Goal: Information Seeking & Learning: Check status

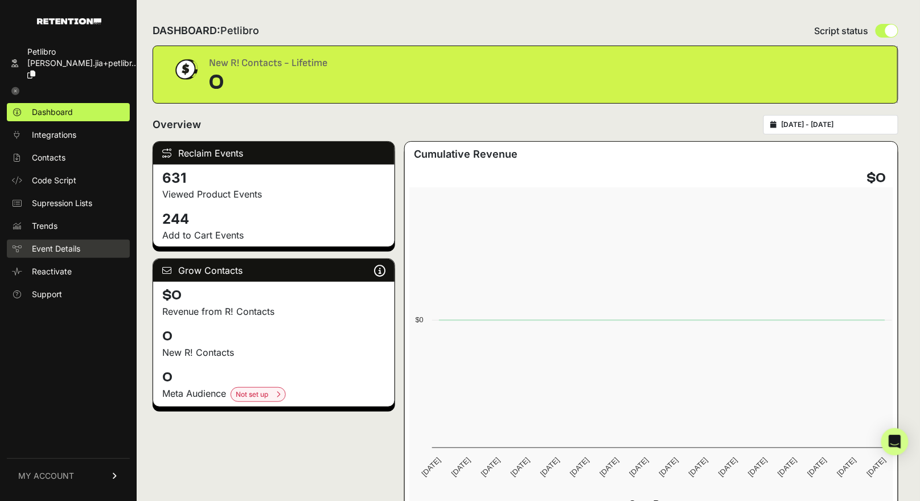
click at [92, 240] on link "Event Details" at bounding box center [68, 249] width 123 height 18
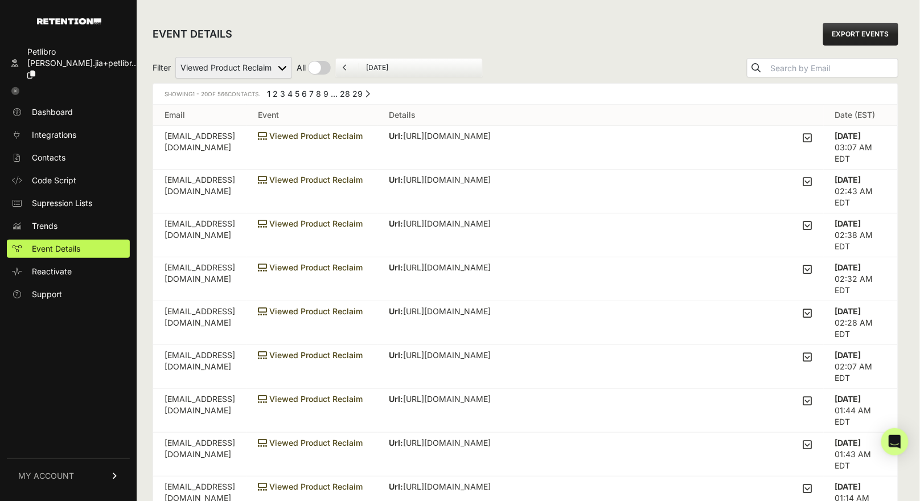
click at [269, 53] on div "Filter Added to Cart Reclaim Checkout Started Reclaim Revenue Viewed Product Re…" at bounding box center [526, 67] width 746 height 31
click at [253, 62] on select "Added to Cart Reclaim Checkout Started Reclaim Revenue Viewed Product Reclaim" at bounding box center [233, 68] width 117 height 22
select select "order_net_new"
click at [176, 57] on select "Added to Cart Reclaim Checkout Started Reclaim Revenue Viewed Product Reclaim" at bounding box center [233, 68] width 117 height 22
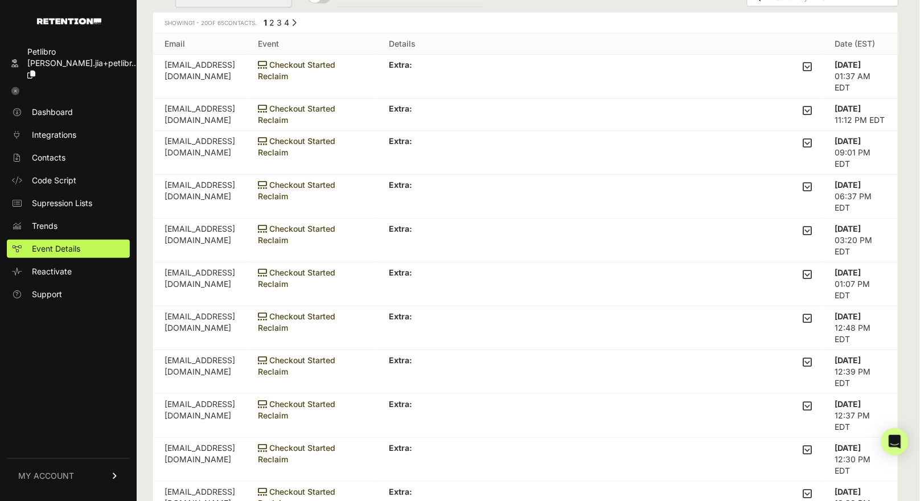
scroll to position [36, 0]
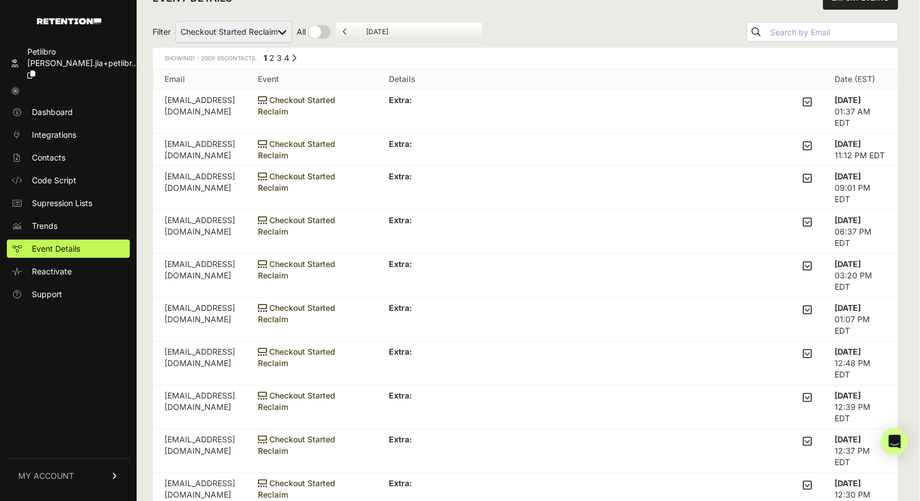
click at [904, 102] on div "EVENT DETAILS EXPORT EVENTS Filter Added to Cart Reclaim Checkout Started Recla…" at bounding box center [526, 468] width 778 height 1008
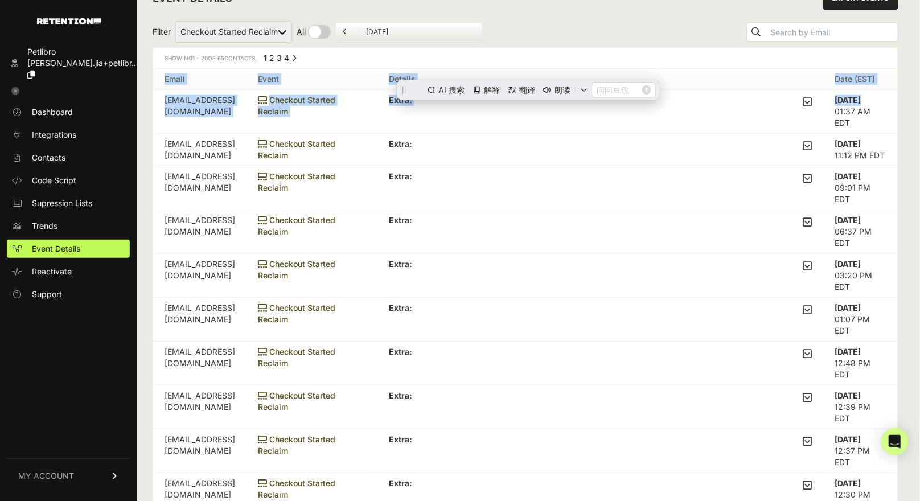
scroll to position [0, 0]
click at [812, 101] on icon at bounding box center [807, 102] width 9 height 10
click at [0, 0] on input "checkbox" at bounding box center [0, 0] width 0 height 0
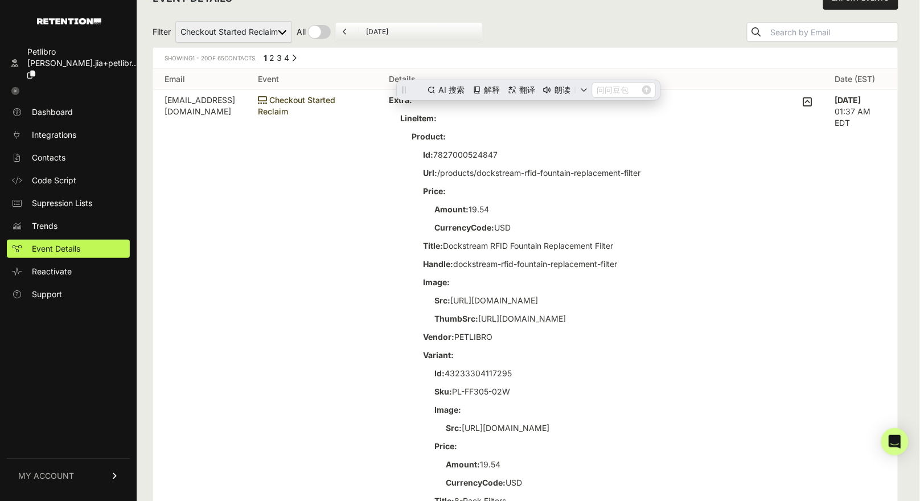
click at [664, 224] on p "CurrencyCode: USD" at bounding box center [548, 227] width 229 height 11
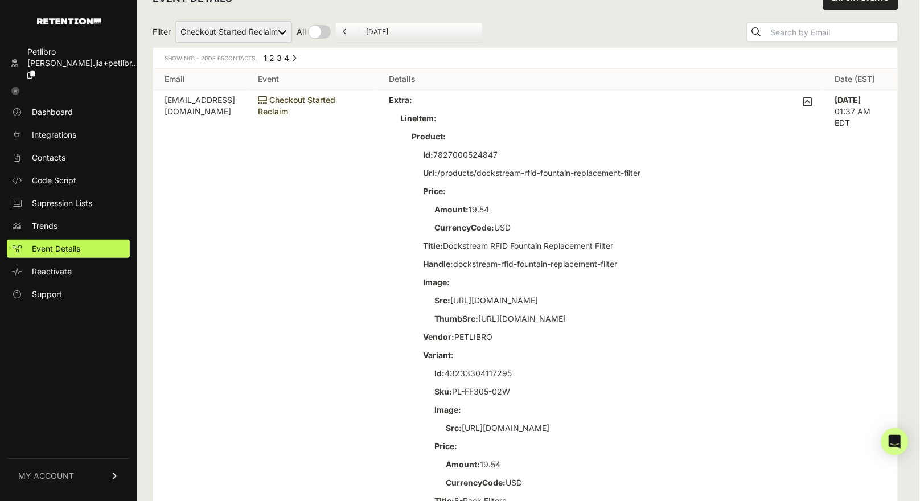
scroll to position [40, 0]
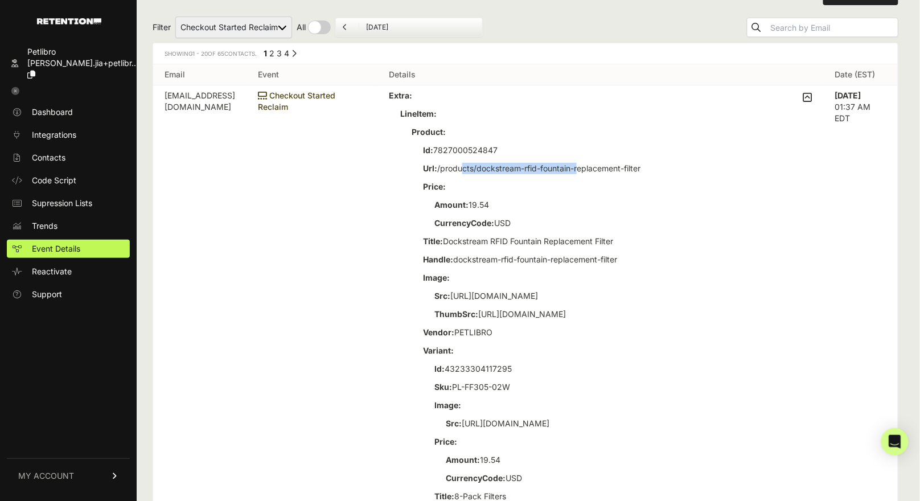
drag, startPoint x: 510, startPoint y: 170, endPoint x: 626, endPoint y: 170, distance: 116.1
click at [626, 170] on p "Url: /products/dockstream-rfid-fountain-replacement-filter" at bounding box center [543, 168] width 241 height 11
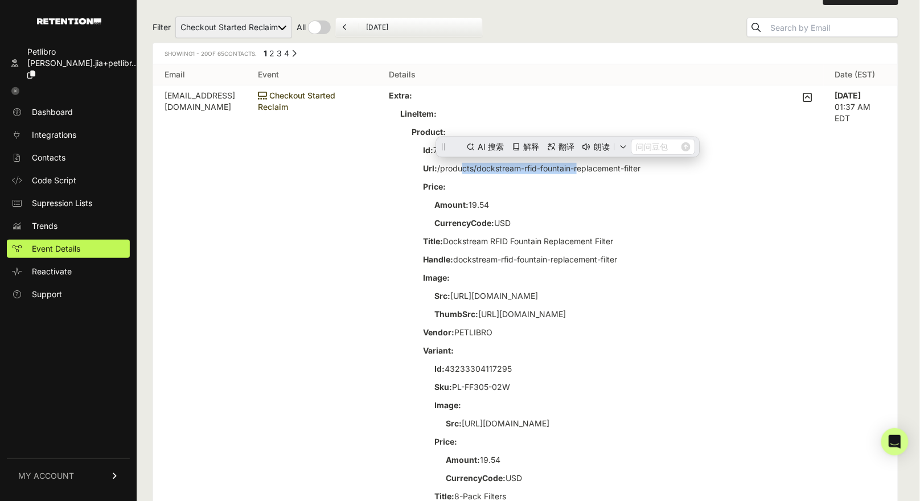
scroll to position [0, 0]
click at [581, 237] on p "Title: Dockstream RFID Fountain Replacement Filter" at bounding box center [543, 241] width 241 height 11
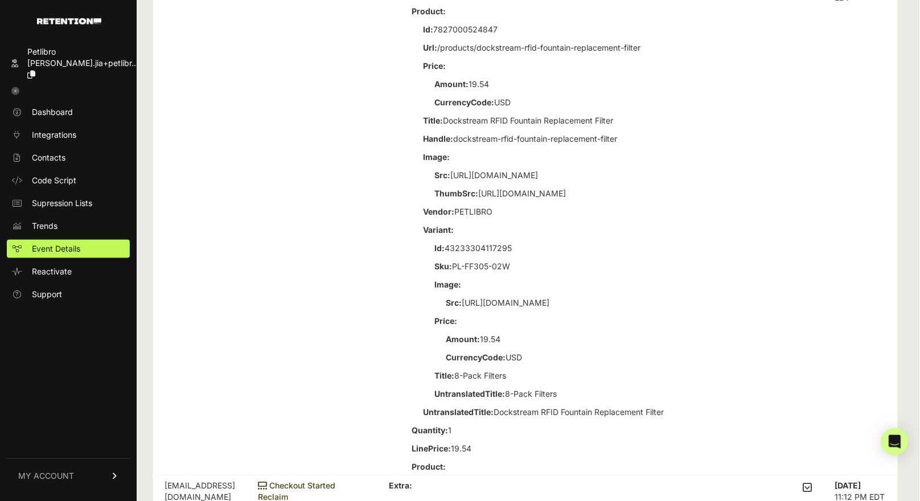
scroll to position [160, 0]
drag, startPoint x: 508, startPoint y: 179, endPoint x: 537, endPoint y: 179, distance: 28.5
click at [537, 179] on p "Src: https://cdn.shopify.com/s/files/1/0252/5197/1119/files/dockstream-rfid-fou…" at bounding box center [548, 176] width 229 height 11
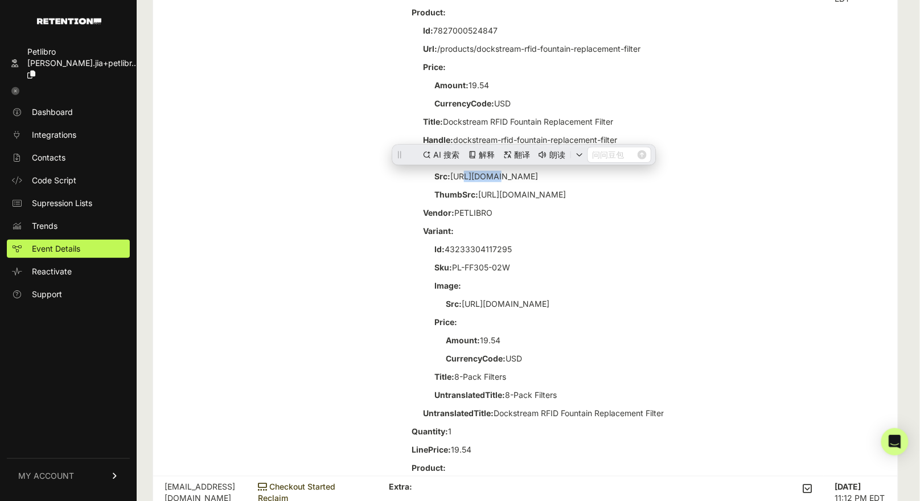
scroll to position [0, 0]
click at [559, 196] on div "Extra: LineItem: Product: Id: 7827000524847 Url: /products/dockstream-rfid-foun…" at bounding box center [526, 220] width 275 height 501
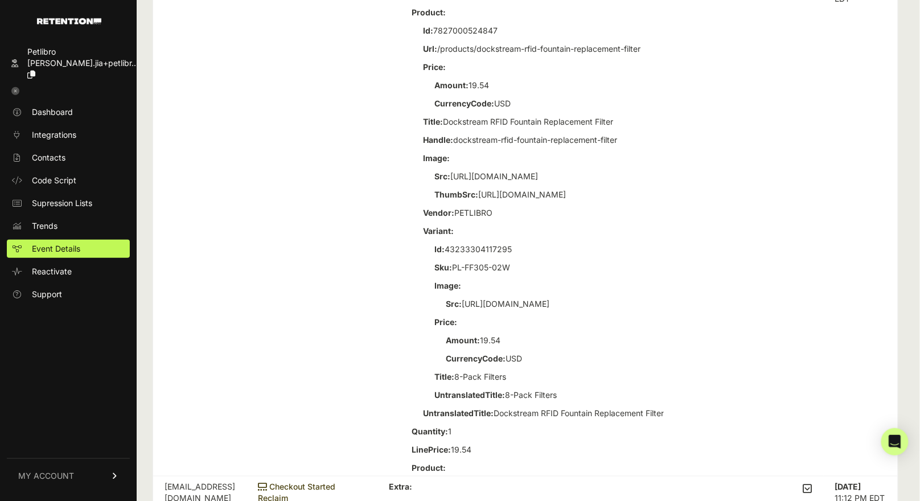
drag, startPoint x: 693, startPoint y: 185, endPoint x: 503, endPoint y: 171, distance: 190.1
click at [503, 171] on p "Src: https://cdn.shopify.com/s/files/1/0252/5197/1119/files/dockstream-rfid-fou…" at bounding box center [548, 176] width 229 height 11
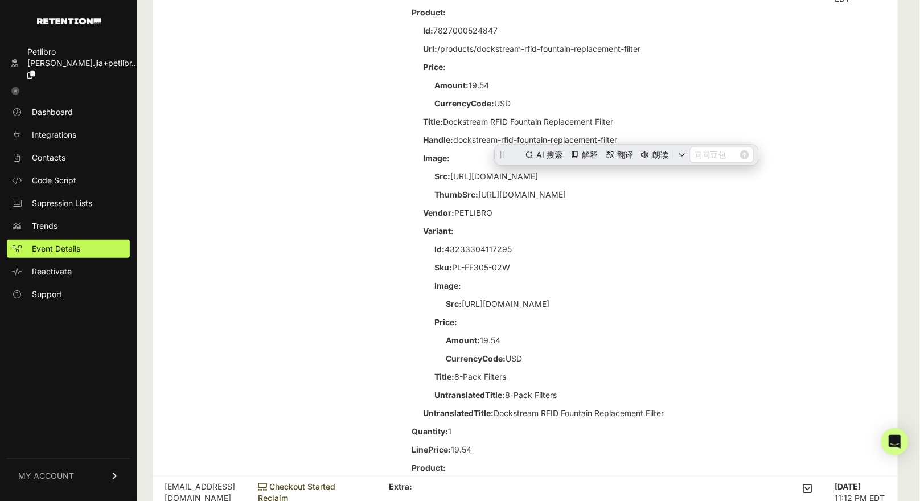
copy p "https://cdn.shopify.com/s/files/1/0252/5197/1119/files/dockstream-rfid-fountain…"
click at [363, 308] on td "Checkout Started Reclaim" at bounding box center [311, 221] width 131 height 511
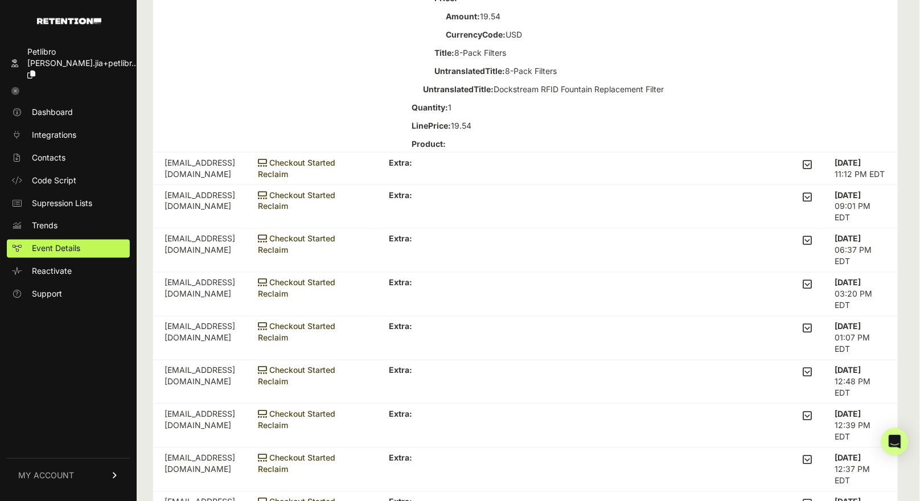
scroll to position [539, 0]
